Goal: Task Accomplishment & Management: Use online tool/utility

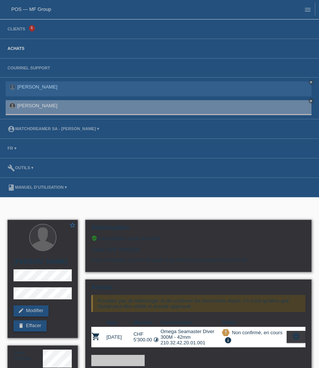
click at [20, 51] on link "Achats" at bounding box center [16, 48] width 24 height 5
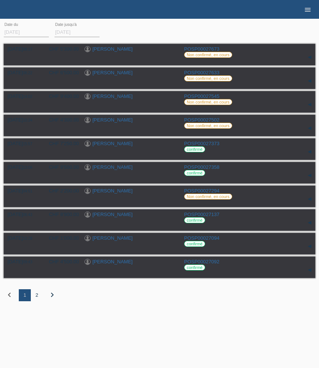
click at [309, 10] on icon "menu" at bounding box center [308, 10] width 8 height 8
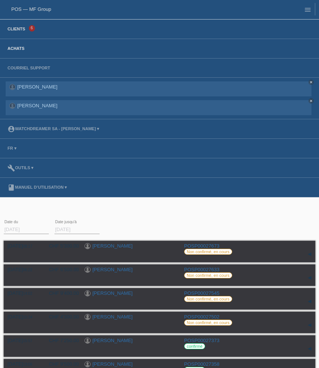
click at [13, 29] on link "Clients" at bounding box center [16, 29] width 25 height 5
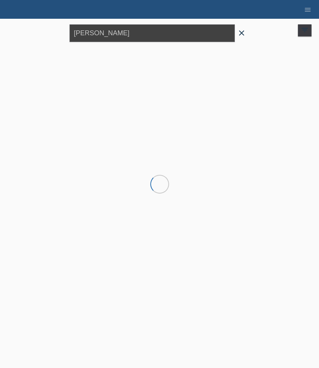
click at [104, 36] on input "Bertolotti" at bounding box center [151, 33] width 165 height 18
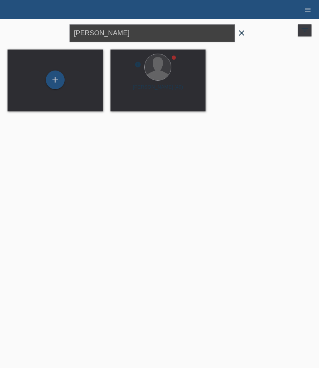
drag, startPoint x: 119, startPoint y: 36, endPoint x: 39, endPoint y: 24, distance: 80.0
click at [41, 24] on div "Bertolotti close filter_list view_module Afficher tous les clients star Affiche…" at bounding box center [159, 32] width 311 height 27
paste input "Cheda"
type input "Cheda"
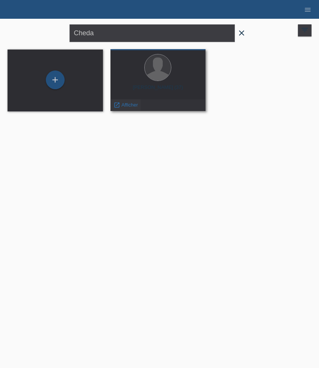
click at [133, 106] on span "Afficher" at bounding box center [129, 105] width 17 height 6
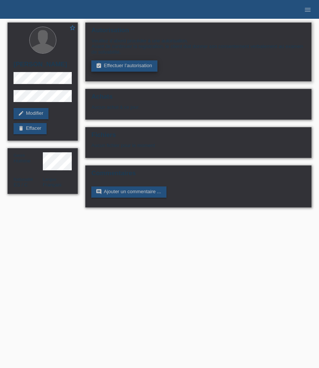
click at [128, 65] on link "assignment_turned_in Effectuer l’autorisation" at bounding box center [124, 65] width 66 height 11
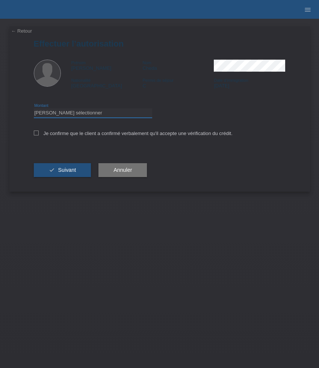
click at [82, 113] on select "Veuillez sélectionner CHF 1.00 - CHF 499.00 CHF 500.00 - CHF 1'999.00 CHF 2'000…" at bounding box center [93, 113] width 118 height 9
select select "3"
click at [34, 110] on select "Veuillez sélectionner CHF 1.00 - CHF 499.00 CHF 500.00 - CHF 1'999.00 CHF 2'000…" at bounding box center [93, 113] width 118 height 9
click at [66, 136] on label "Je confirme que le client a confirmé verbalement qu'il accepte une vérification…" at bounding box center [133, 134] width 199 height 6
click at [39, 136] on input "Je confirme que le client a confirmé verbalement qu'il accepte une vérification…" at bounding box center [36, 133] width 5 height 5
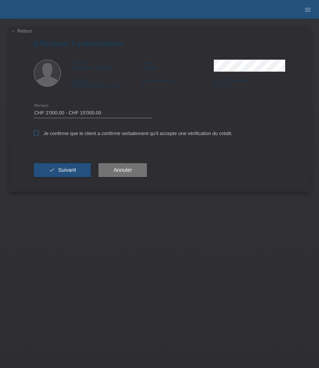
checkbox input "true"
click at [66, 173] on span "Suivant" at bounding box center [67, 170] width 18 height 6
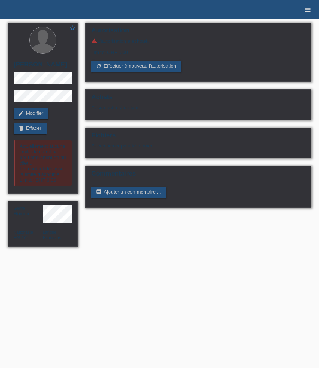
click at [305, 10] on icon "menu" at bounding box center [308, 10] width 8 height 8
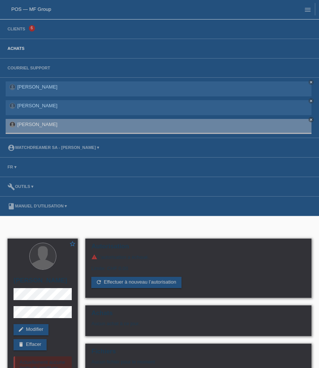
click at [18, 49] on link "Achats" at bounding box center [16, 48] width 24 height 5
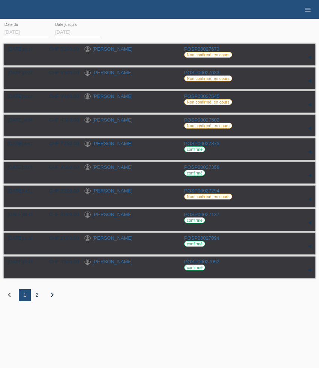
click at [37, 298] on div "2" at bounding box center [37, 296] width 12 height 12
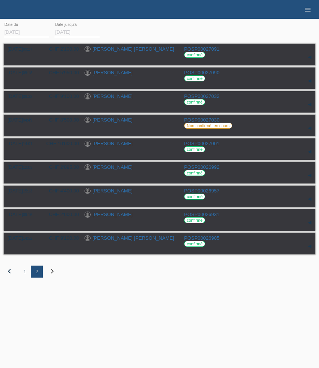
click at [23, 275] on div "1" at bounding box center [25, 272] width 12 height 12
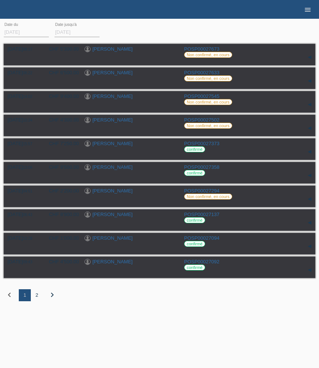
click at [309, 11] on icon "menu" at bounding box center [308, 10] width 8 height 8
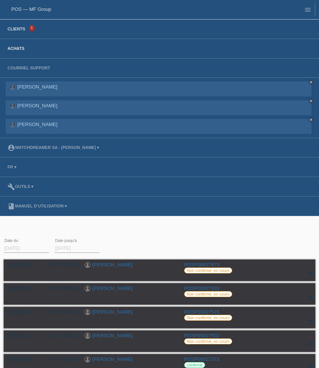
click at [21, 31] on link "Clients" at bounding box center [16, 29] width 25 height 5
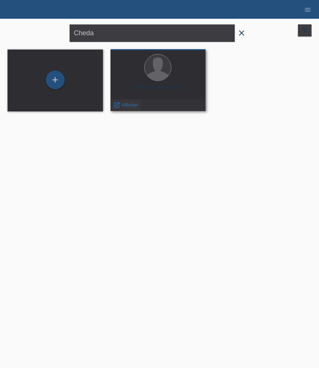
click at [129, 105] on span "Afficher" at bounding box center [129, 105] width 17 height 6
